Goal: Find specific page/section: Find specific page/section

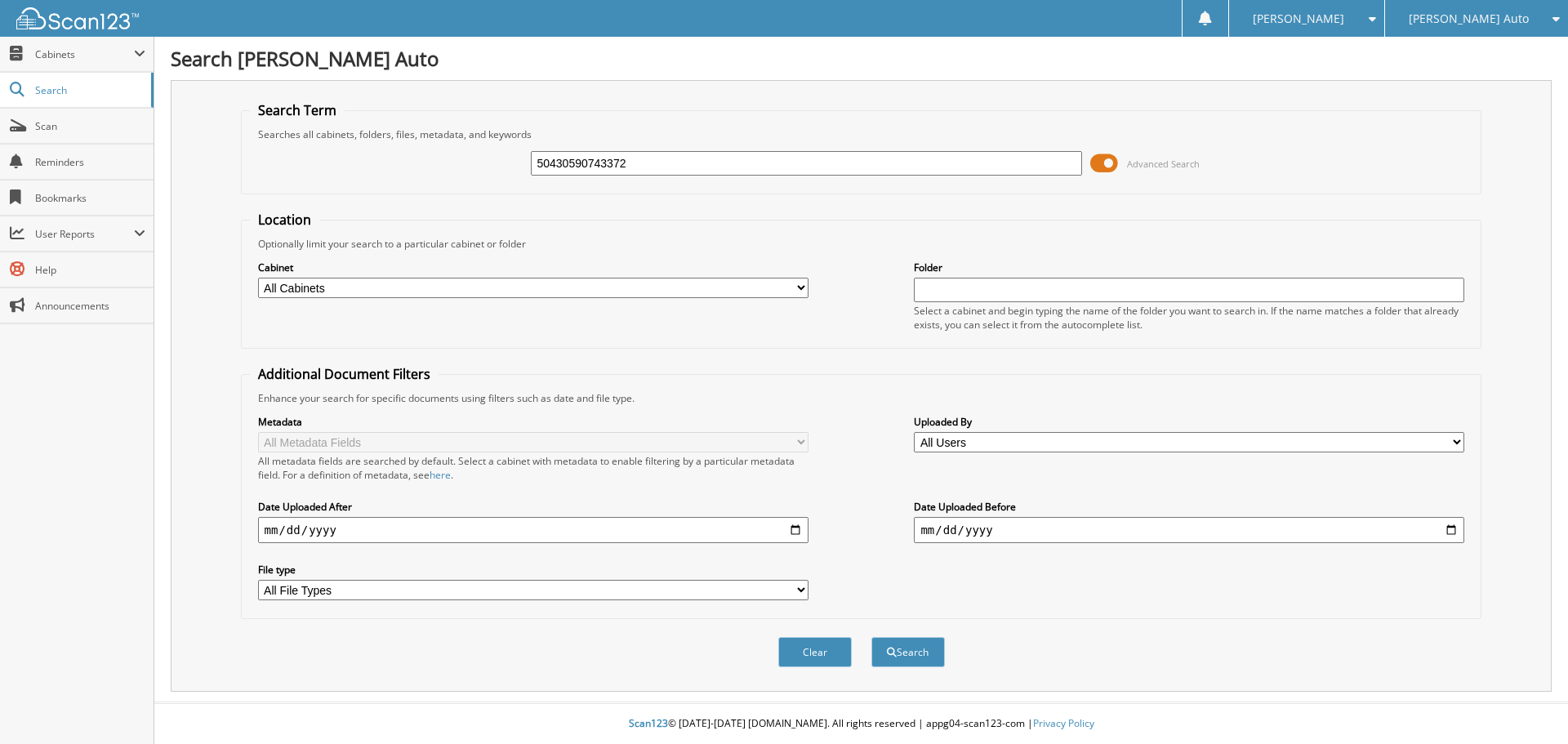
type input "50430590743372"
click at [871, 637] on button "Search" at bounding box center [907, 652] width 74 height 31
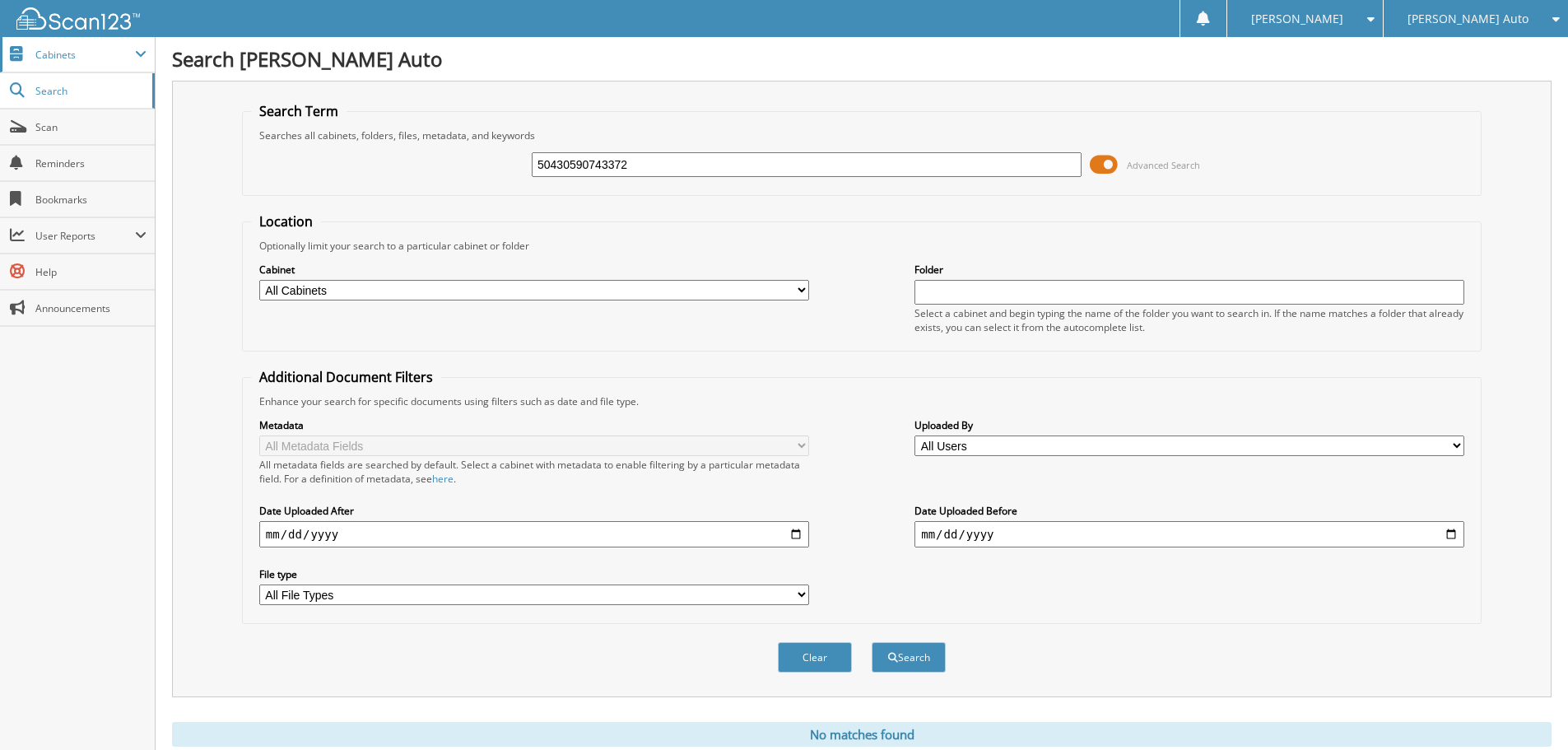
click at [97, 52] on span "Cabinets" at bounding box center [85, 54] width 100 height 14
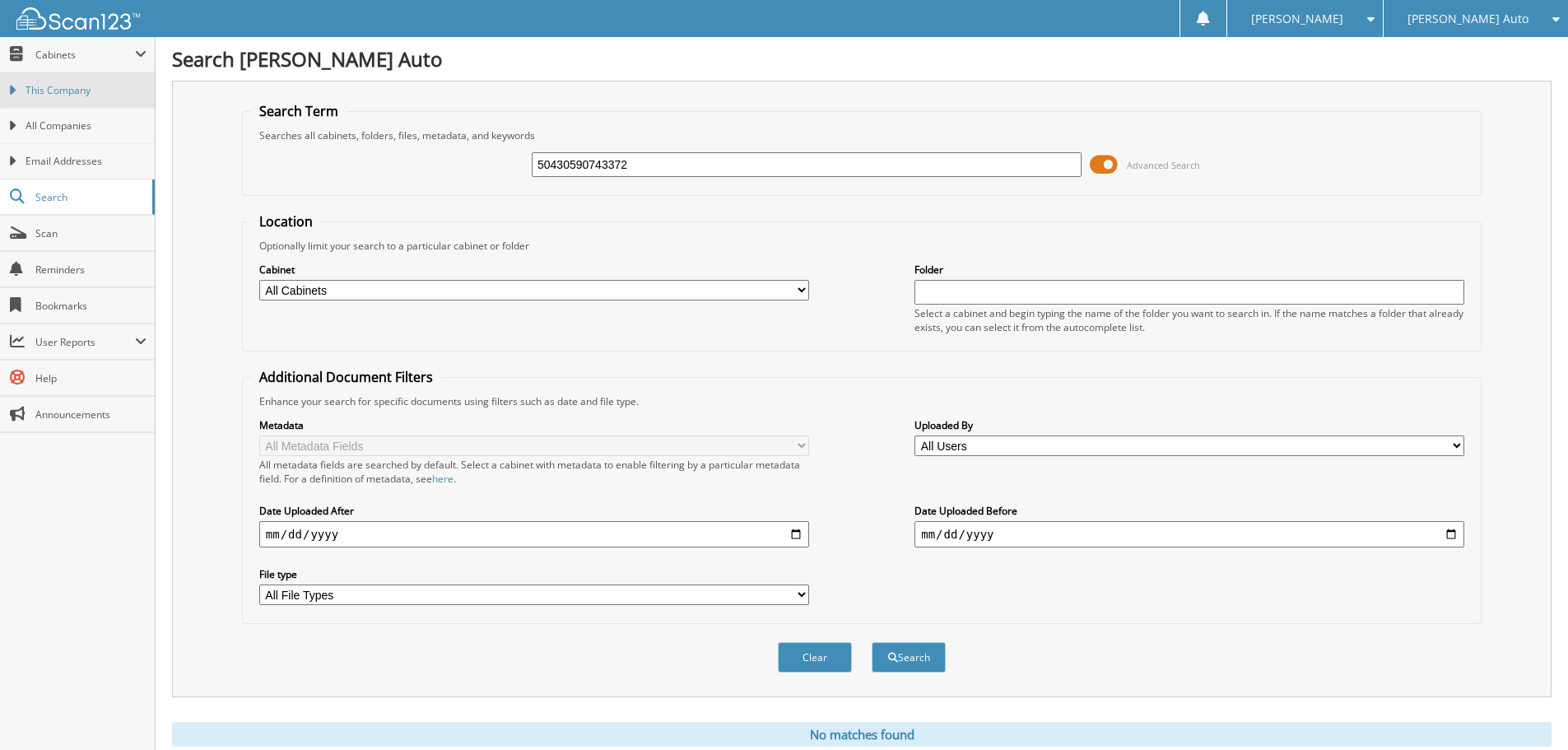
click at [91, 93] on span "This Company" at bounding box center [85, 90] width 121 height 14
